Goal: Information Seeking & Learning: Learn about a topic

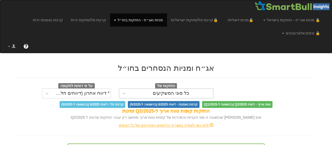
click at [170, 92] on div "כל סוגי המשקיעים" at bounding box center [171, 93] width 36 height 5
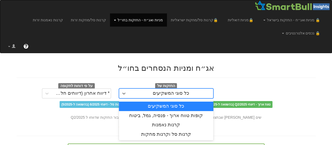
click at [198, 46] on div "🔒 מניות ואג״ח - החזקות בישראל מניות אג״ח מניות ואג״ח 🔒 מניות דואליות 🔒 קרנות סל…" at bounding box center [166, 26] width 324 height 53
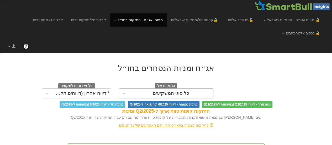
click at [188, 92] on div "כל סוגי המשקיעים" at bounding box center [171, 93] width 84 height 8
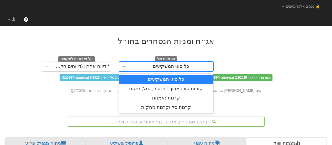
scroll to position [53, 0]
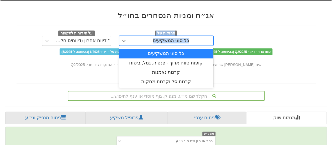
click at [253, 35] on div "החזקות של option כל סוגי המשקיעים focused, 1 of 4. 4 results available. Use Up …" at bounding box center [166, 37] width 307 height 15
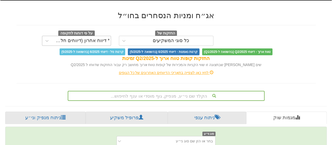
click at [107, 39] on div "* דיווח אחרון (דיווחים חלקיים)" at bounding box center [81, 40] width 57 height 5
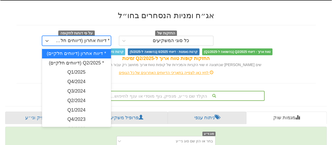
click at [107, 38] on div "* דיווח אחרון (דיווחים חלקיים)" at bounding box center [81, 40] width 57 height 5
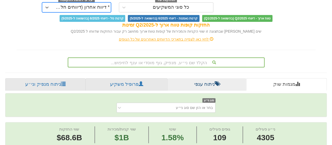
scroll to position [105, 0]
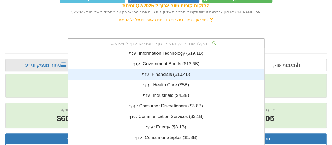
click at [194, 40] on div "הקלד שם ני״ע, מנפיק, גוף מוסדי או ענף לחיפוש... ענף: ‎Information Technology ‎(…" at bounding box center [166, 43] width 197 height 10
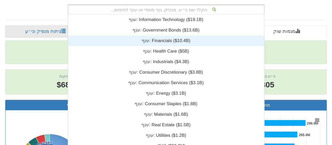
scroll to position [131, 0]
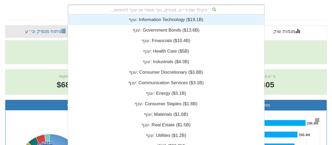
click at [197, 5] on div "הקלד שם ני״ע, מנפיק, גוף מוסדי או ענף לחיפוש..." at bounding box center [166, 9] width 196 height 9
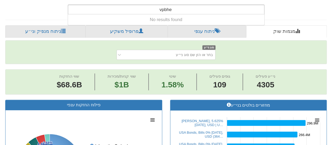
type input "v"
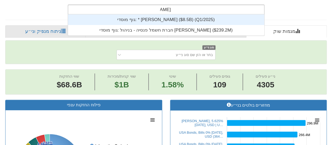
type input "הפניקס"
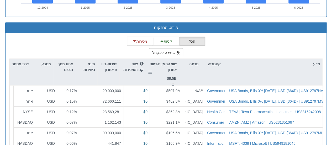
scroll to position [532, 0]
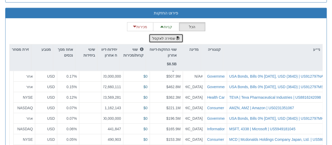
click at [166, 34] on button "שמירה לאקסל" at bounding box center [166, 38] width 35 height 9
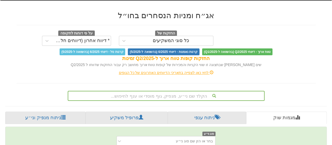
scroll to position [131, 0]
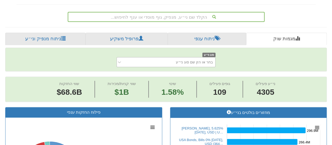
click at [185, 60] on div "בחר או הזן שם סוג ני״ע" at bounding box center [194, 61] width 37 height 5
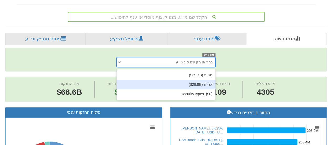
click at [194, 84] on div "אג״ח ‎($28.9B‎)‎" at bounding box center [166, 84] width 99 height 9
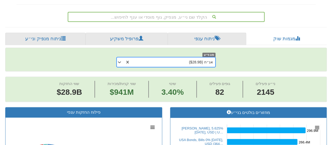
scroll to position [0, 2628]
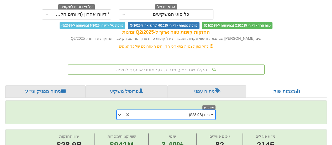
click at [202, 69] on div "הקלד שם ני״ע, מנפיק, גוף מוסדי או ענף לחיפוש..." at bounding box center [166, 69] width 197 height 10
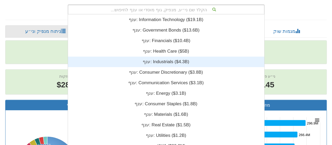
scroll to position [131, 0]
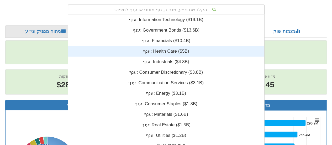
type input "v"
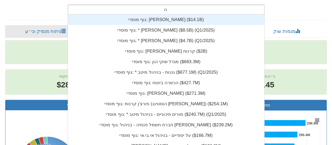
scroll to position [21, 0]
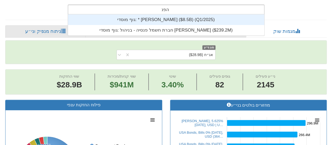
type input "הפני"
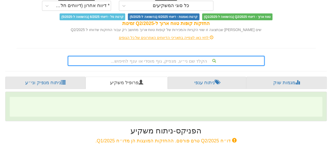
scroll to position [139, 0]
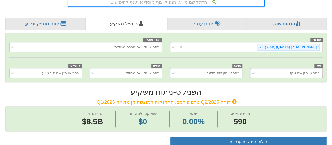
click at [299, 78] on div "בחר או הזן שם ענף" at bounding box center [286, 73] width 72 height 10
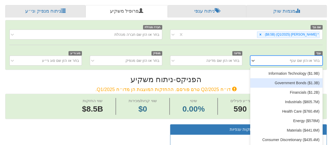
scroll to position [162, 0]
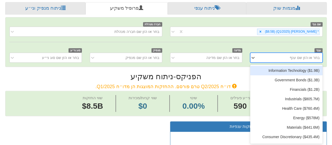
click at [282, 46] on div "שם גוף * [PERSON_NAME] ‎($8.5B‎)‎ (Q1/2025) חברה מנהלת בחר או הזן שם חברה מנהלת…" at bounding box center [166, 41] width 321 height 49
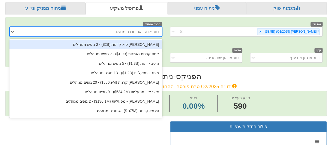
click at [143, 30] on div "בחר או הזן שם חברה מנהלת" at bounding box center [136, 31] width 45 height 5
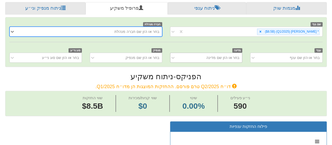
click at [204, 60] on div "בחר או הזן שם מדינה" at bounding box center [211, 57] width 64 height 8
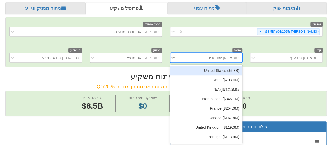
click at [205, 58] on div "בחר או הזן שם מדינה" at bounding box center [211, 57] width 64 height 8
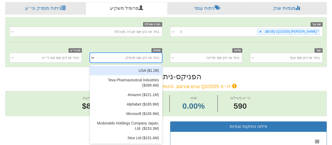
click at [154, 55] on div "בחר או הזן שם מנפיק" at bounding box center [143, 57] width 34 height 5
click at [121, 43] on div "שם גוף * [PERSON_NAME] ‎($8.5B‎)‎ (Q1/2025) חברה מנהלת בחר או הזן שם חברה מנהלת…" at bounding box center [166, 41] width 321 height 49
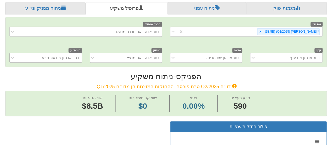
click at [57, 59] on div "בחר או הזן שם סוג ני״ע" at bounding box center [50, 57] width 64 height 8
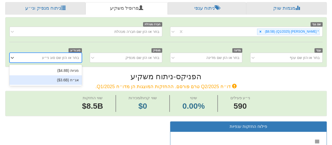
click at [65, 81] on div "אג״ח ‎($3.6B‎)‎" at bounding box center [45, 79] width 72 height 9
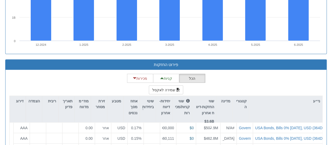
scroll to position [534, 0]
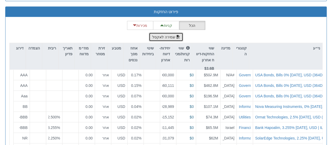
click at [176, 35] on span "button" at bounding box center [178, 37] width 4 height 4
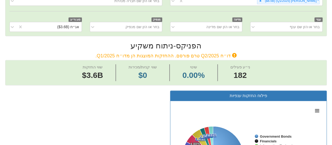
scroll to position [114, 0]
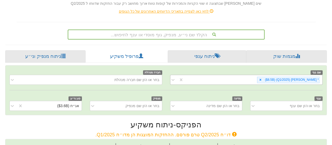
click at [250, 79] on div "* [PERSON_NAME] ‎($8.5B‎)‎ (Q1/2025)" at bounding box center [246, 80] width 153 height 10
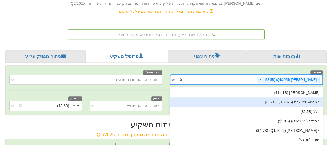
scroll to position [136, 0]
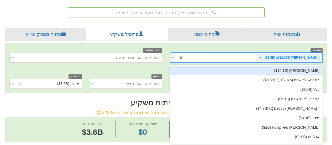
type input "ש"
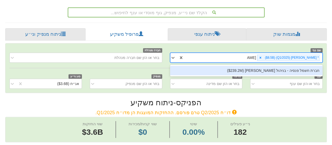
type input "הפניקס"
drag, startPoint x: 264, startPoint y: 68, endPoint x: 267, endPoint y: 70, distance: 3.3
click at [265, 68] on div "חברת חשמל פנסיה - בניהול [PERSON_NAME] ‎($239.2M‎)‎" at bounding box center [246, 70] width 153 height 9
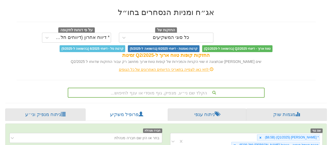
scroll to position [107, 0]
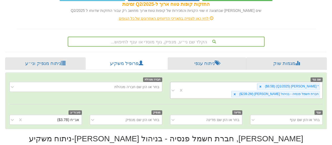
click at [195, 88] on div "* [PERSON_NAME] ‎($8.5B‎)‎ (Q1/2025) חברת חשמל פנסיה - בניהול [PERSON_NAME] ‎($…" at bounding box center [246, 90] width 153 height 17
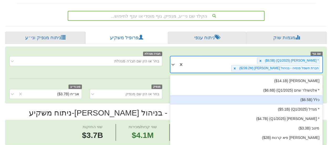
scroll to position [136, 0]
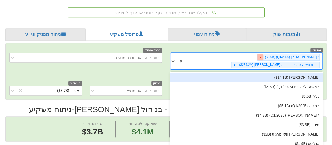
click at [262, 57] on icon at bounding box center [261, 57] width 4 height 4
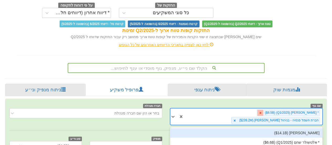
click at [278, 57] on div "אג״ח ומניות הנסחרים בחו״ל החזקות של כל סוגי המשקיעים על פי דוחות לתקופה * דיווח…" at bounding box center [166, 25] width 307 height 95
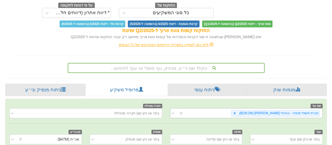
click at [237, 112] on icon at bounding box center [235, 113] width 4 height 4
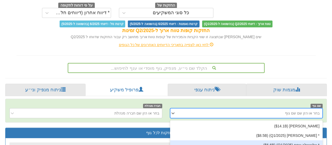
click at [265, 111] on div "option חברת חשמל פנסיה - בניהול [PERSON_NAME] ‎($239.2M‎)‎, deselected. option …" at bounding box center [246, 113] width 153 height 10
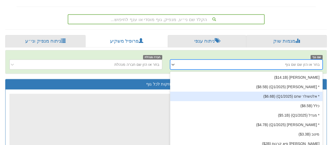
scroll to position [136, 0]
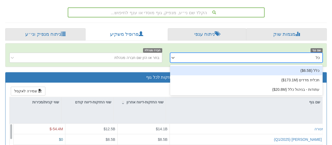
type input "כלל"
click at [312, 72] on div "כלל ‎($6.5B‎)‎" at bounding box center [246, 70] width 153 height 9
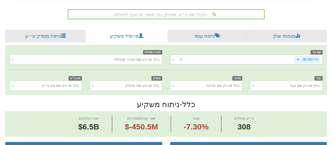
click at [278, 56] on div "כלל ‎($6.5B‎)‎" at bounding box center [253, 59] width 139 height 9
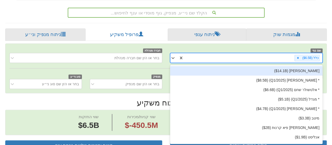
scroll to position [136, 0]
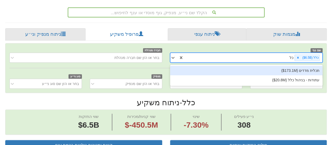
type input "כלל"
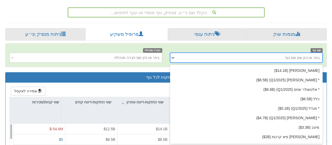
click at [306, 14] on div "הקלד שם ני״ע, מנפיק, גוף מוסדי או ענף לחיפוש..." at bounding box center [166, 11] width 307 height 12
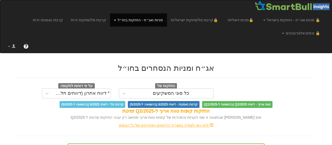
click at [116, 20] on span at bounding box center [115, 20] width 2 height 1
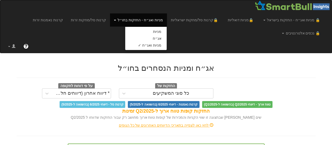
click at [243, 47] on div "🔒 מניות ואג״ח - החזקות בישראל מניות אג״ח מניות ואג״ח 🔒 מניות דואליות 🔒 קרנות סל…" at bounding box center [166, 26] width 324 height 53
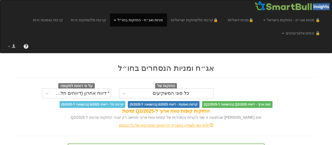
click at [134, 19] on link "מניות ואג״ח - החזקות בחו״ל" at bounding box center [138, 19] width 57 height 13
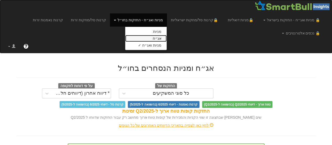
click at [167, 39] on link "אג״ח" at bounding box center [145, 38] width 41 height 7
